Goal: Find specific page/section: Find specific page/section

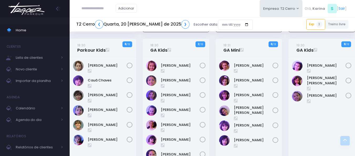
scroll to position [500, 0]
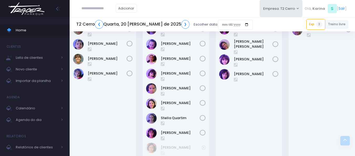
click at [231, 113] on div "[PERSON_NAME]" at bounding box center [249, 76] width 67 height 170
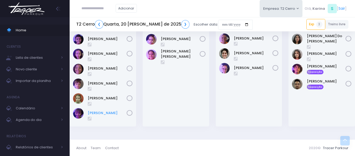
scroll to position [703, 0]
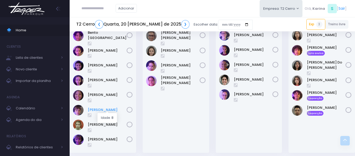
click at [102, 111] on link "[PERSON_NAME]" at bounding box center [107, 109] width 39 height 5
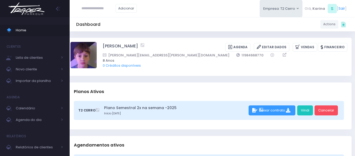
scroll to position [0, 3]
click at [175, 29] on div "Dashboard Actions Choose Label: Customer Partner Suplier Member Staff Add new" at bounding box center [213, 24] width 286 height 10
click at [37, 13] on img at bounding box center [27, 8] width 40 height 18
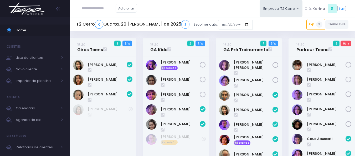
scroll to position [472, 0]
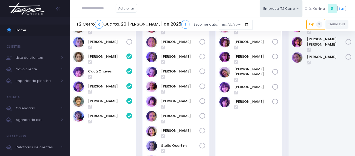
click at [88, 6] on input "text" at bounding box center [99, 8] width 34 height 10
paste input "**********"
type input "**********"
